Goal: Task Accomplishment & Management: Manage account settings

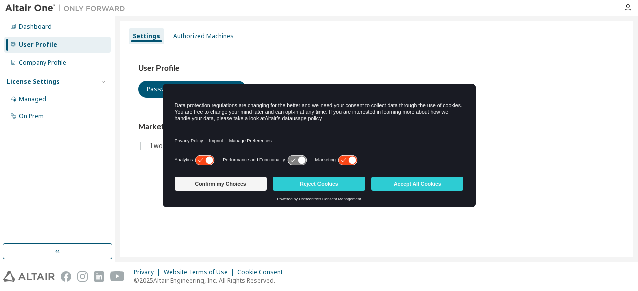
click at [417, 187] on button "Accept All Cookies" at bounding box center [417, 183] width 92 height 14
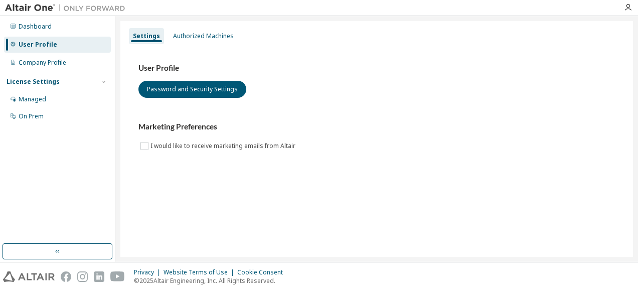
click at [78, 158] on div "Dashboard User Profile Company Profile License Settings Managed On Prem" at bounding box center [58, 130] width 112 height 225
